Goal: Task Accomplishment & Management: Manage account settings

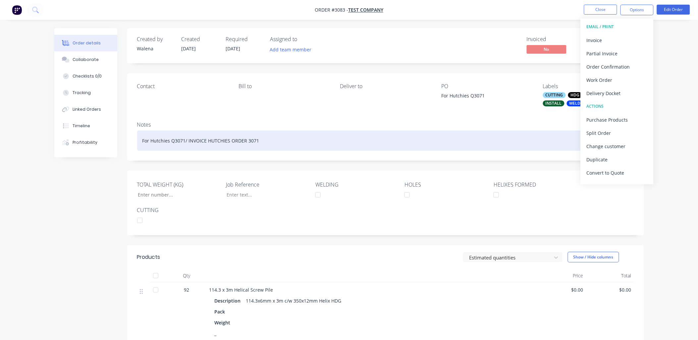
click at [258, 141] on div "For Hutchies Q3071/ INVOICE HUTCHIES ORDER 3071" at bounding box center [385, 141] width 497 height 20
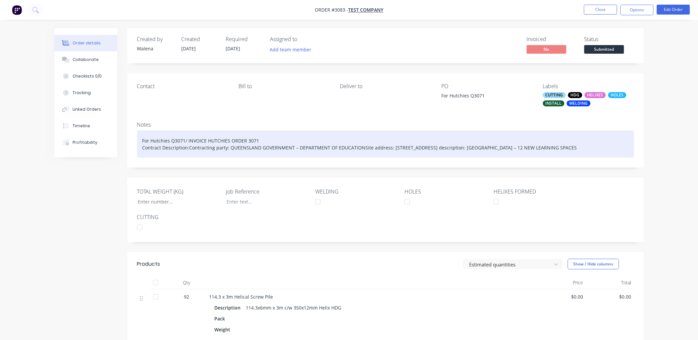
drag, startPoint x: 142, startPoint y: 148, endPoint x: 153, endPoint y: 152, distance: 11.9
click at [153, 152] on div "For Hutchies Q3071/ INVOICE HUTCHIES ORDER 3071 Contract Description:Contractin…" at bounding box center [385, 144] width 497 height 27
click at [206, 141] on div "For Hutchies Q3071/ INVOICE HUTCHIES ORDER 3071 Works Order No: 1663970" at bounding box center [385, 144] width 497 height 27
drag, startPoint x: 201, startPoint y: 148, endPoint x: 136, endPoint y: 146, distance: 64.6
click at [136, 146] on div "Notes For Hutchies Q3071/ INVOICE HUTCHIES ORDER 3071 Works Order No: 1663970" at bounding box center [385, 141] width 517 height 51
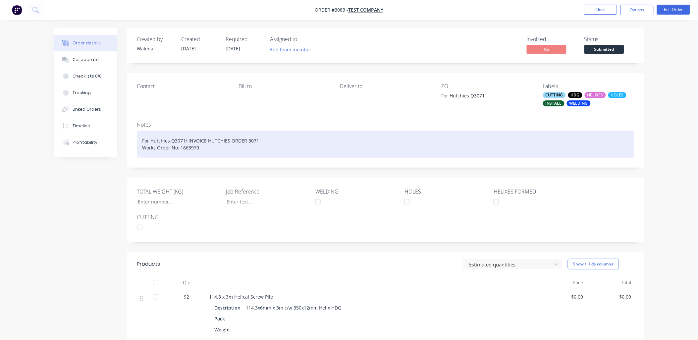
copy div "Works Order No: 1663970"
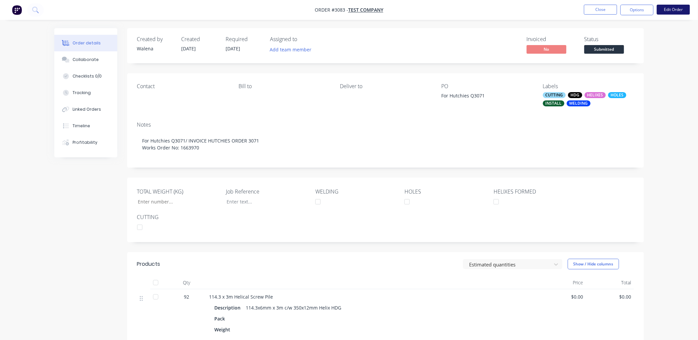
click at [681, 9] on button "Edit Order" at bounding box center [673, 10] width 33 height 10
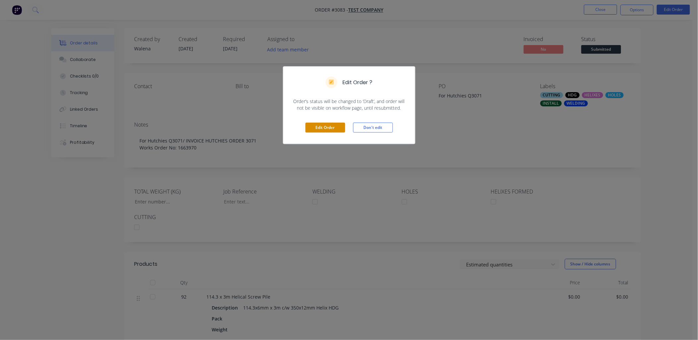
click at [322, 129] on button "Edit Order" at bounding box center [326, 128] width 40 height 10
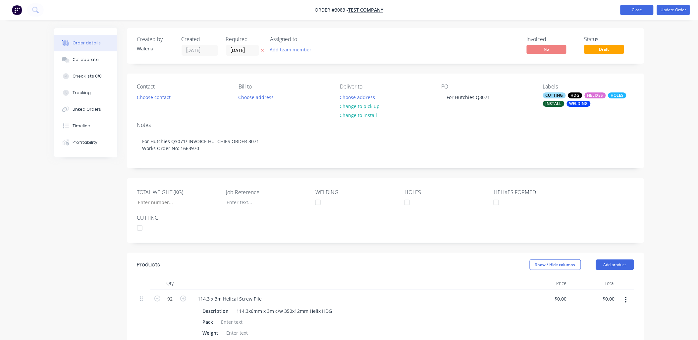
click at [635, 9] on button "Close" at bounding box center [637, 10] width 33 height 10
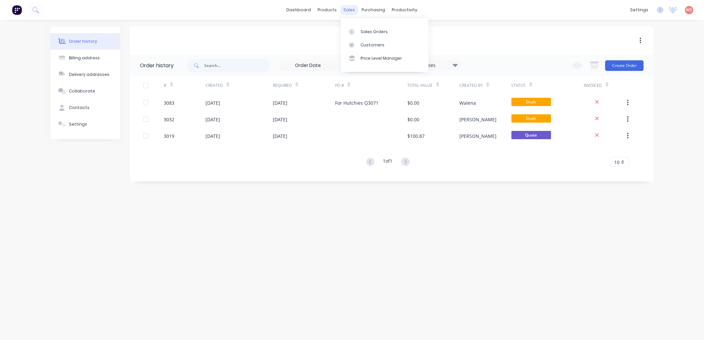
click at [351, 12] on div "sales" at bounding box center [349, 10] width 18 height 10
click at [385, 35] on link "Sales Orders" at bounding box center [385, 31] width 88 height 13
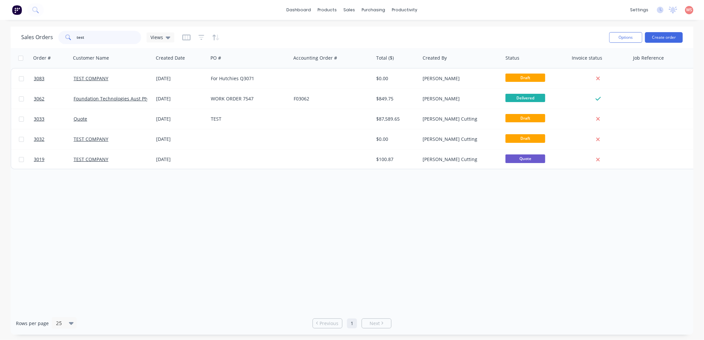
drag, startPoint x: 94, startPoint y: 34, endPoint x: 46, endPoint y: 37, distance: 48.8
click at [46, 37] on div "Sales Orders test Views" at bounding box center [97, 37] width 153 height 13
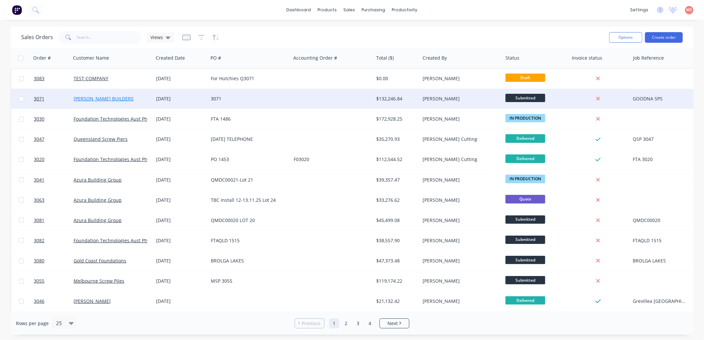
click at [114, 101] on link "[PERSON_NAME] BUILDERS" at bounding box center [104, 98] width 60 height 6
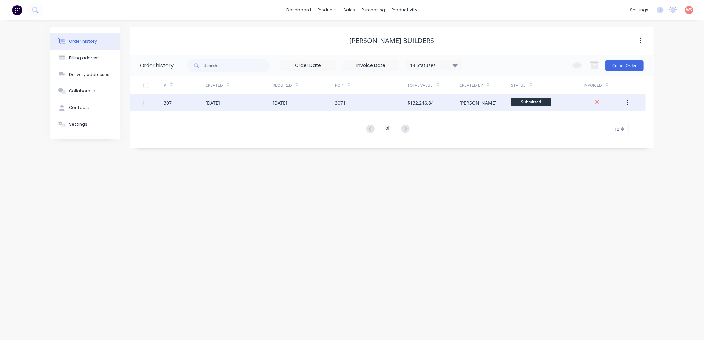
click at [287, 105] on div "[DATE]" at bounding box center [280, 102] width 15 height 7
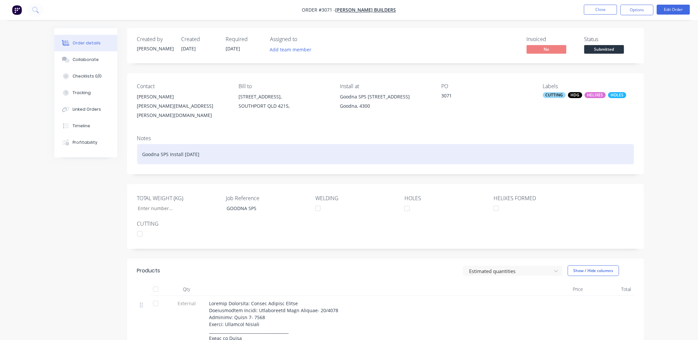
click at [214, 147] on div "Goodna SPS Install [DATE]" at bounding box center [385, 154] width 497 height 20
click at [170, 148] on div "Goodna SPS Install [DATE]" at bounding box center [385, 154] width 497 height 20
paste div
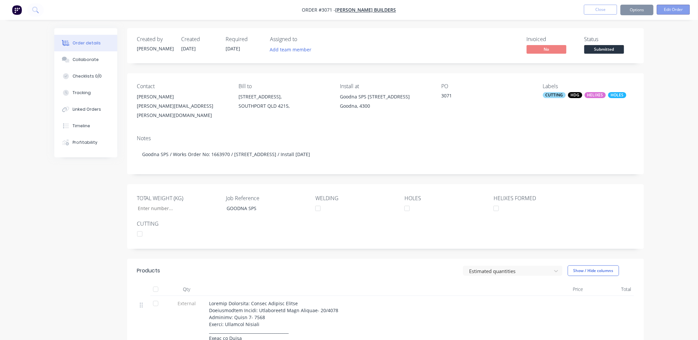
click at [665, 11] on button "Edit Order" at bounding box center [673, 10] width 33 height 10
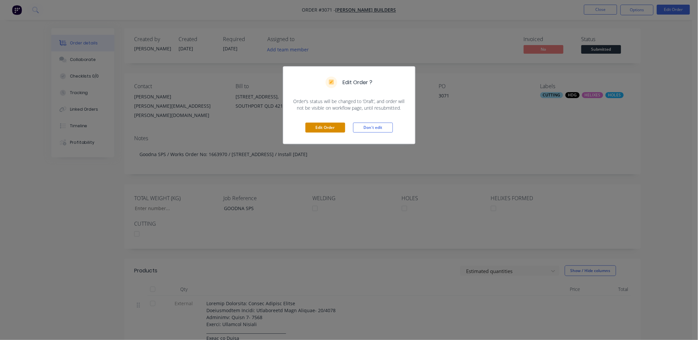
click at [336, 126] on button "Edit Order" at bounding box center [326, 128] width 40 height 10
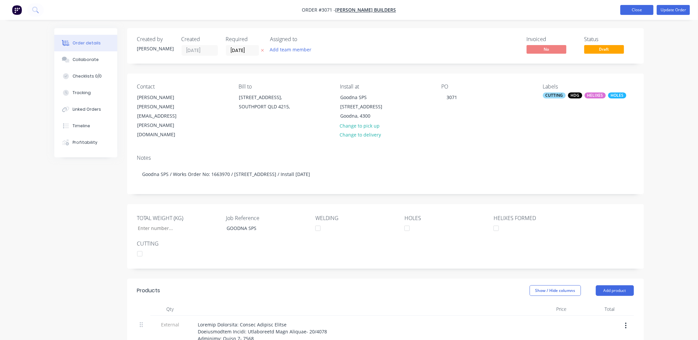
click at [643, 7] on button "Close" at bounding box center [637, 10] width 33 height 10
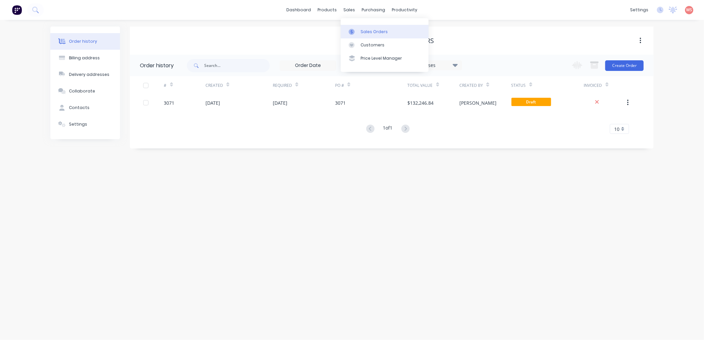
click at [369, 36] on link "Sales Orders" at bounding box center [385, 31] width 88 height 13
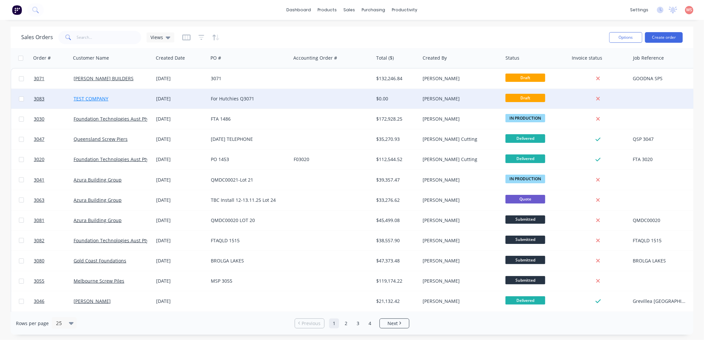
click at [102, 95] on link "TEST COMPANY" at bounding box center [91, 98] width 35 height 6
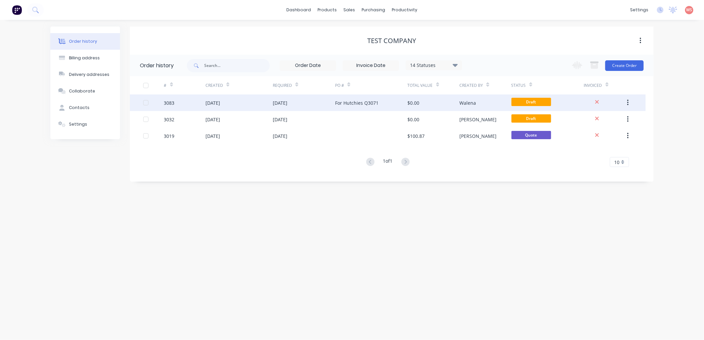
click at [340, 104] on div "For Hutchies Q3071" at bounding box center [356, 102] width 43 height 7
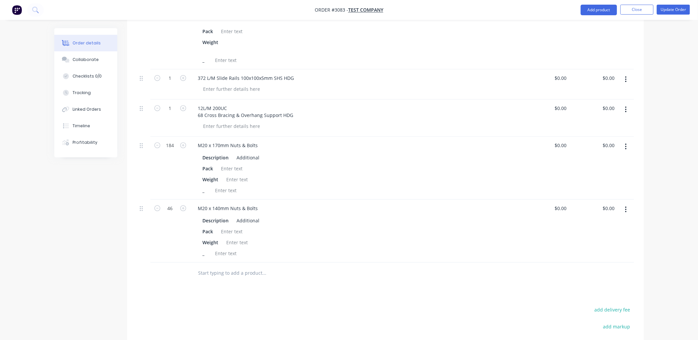
scroll to position [367, 0]
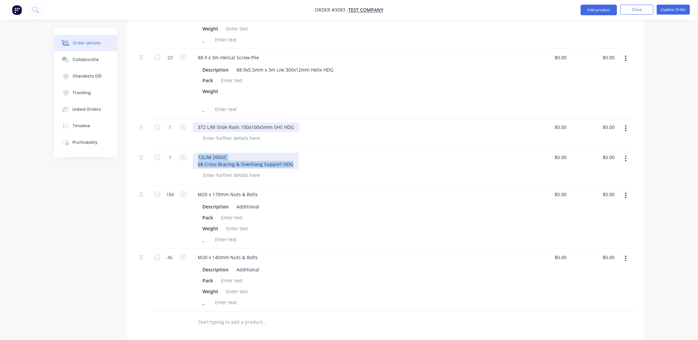
drag, startPoint x: 295, startPoint y: 164, endPoint x: 195, endPoint y: 125, distance: 107.6
click at [195, 125] on div "92 114.3 x 3m Helical Screw Pile Description 114.3x6mm x 3m c/w 350x12mm Helix …" at bounding box center [385, 117] width 497 height 389
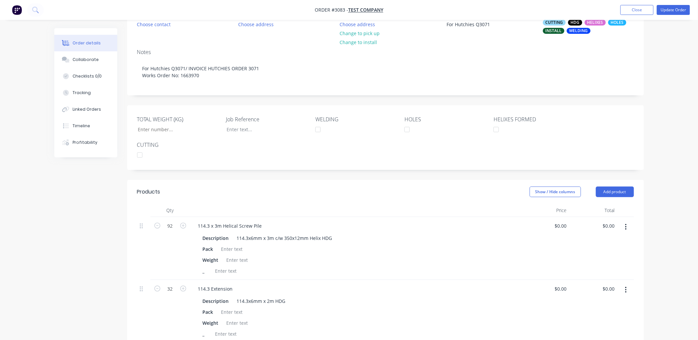
scroll to position [0, 0]
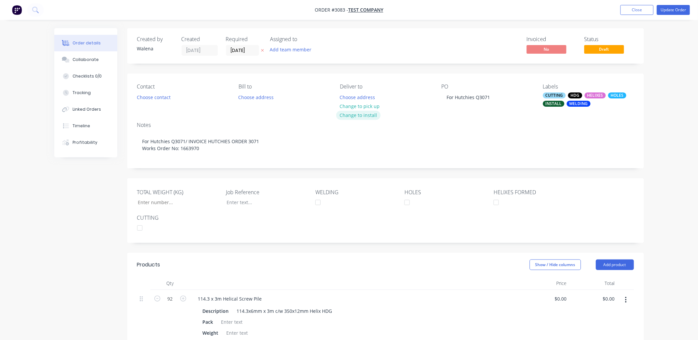
click at [367, 115] on button "Change to install" at bounding box center [358, 115] width 44 height 9
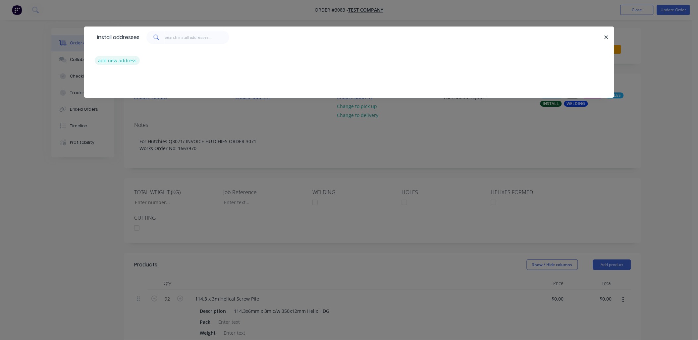
click at [130, 61] on button "add new address" at bounding box center [117, 60] width 45 height 9
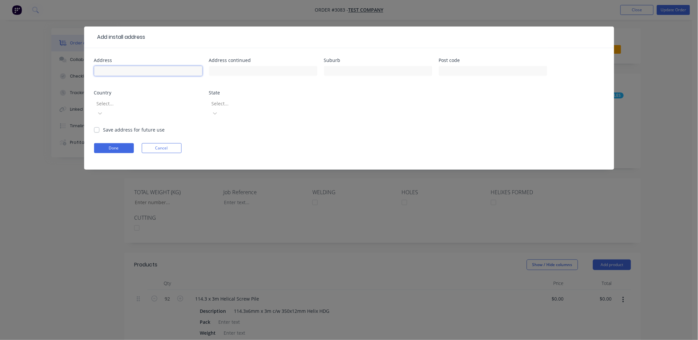
click at [121, 73] on input "text" at bounding box center [148, 71] width 108 height 10
type input "[STREET_ADDRESS]"
type input "GOODNA"
click at [103, 126] on label "Save address for future use" at bounding box center [134, 129] width 62 height 7
click at [94, 126] on input "Save address for future use" at bounding box center [96, 129] width 5 height 6
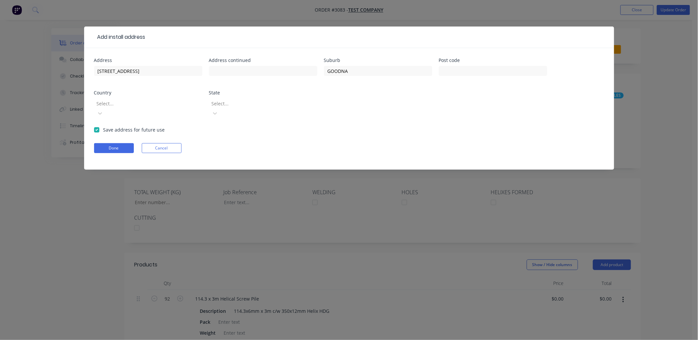
checkbox input "true"
click at [110, 143] on button "Done" at bounding box center [114, 148] width 40 height 10
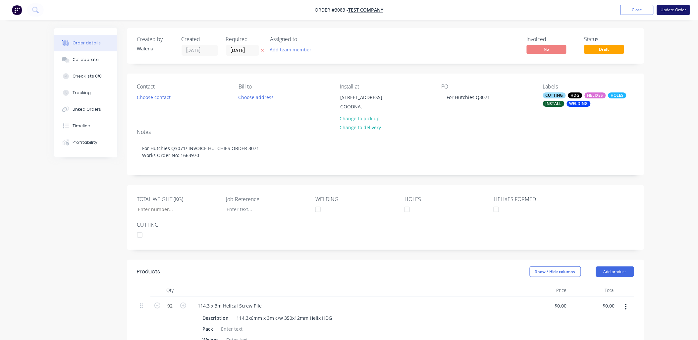
click at [680, 8] on button "Update Order" at bounding box center [673, 10] width 33 height 10
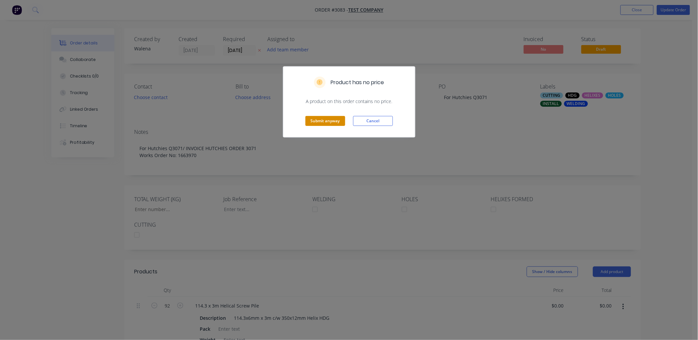
click at [317, 124] on button "Submit anyway" at bounding box center [326, 121] width 40 height 10
